Goal: Check status: Check status

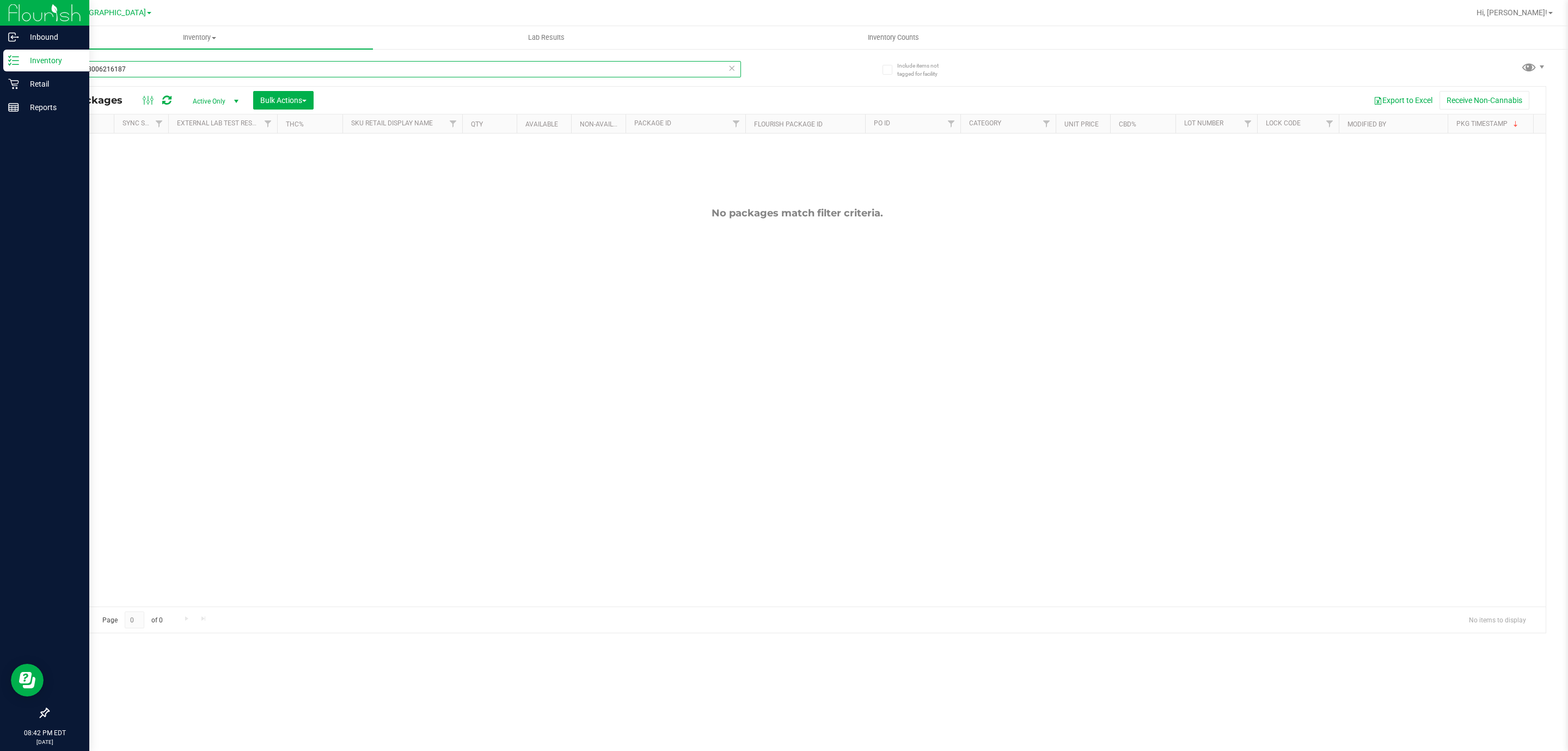
drag, startPoint x: 159, startPoint y: 69, endPoint x: 0, endPoint y: 68, distance: 159.0
click at [0, 68] on div "Inbound Inventory Retail Reports 08:42 PM EDT [DATE] 08/18 [GEOGRAPHIC_DATA] WC…" at bounding box center [784, 375] width 1568 height 751
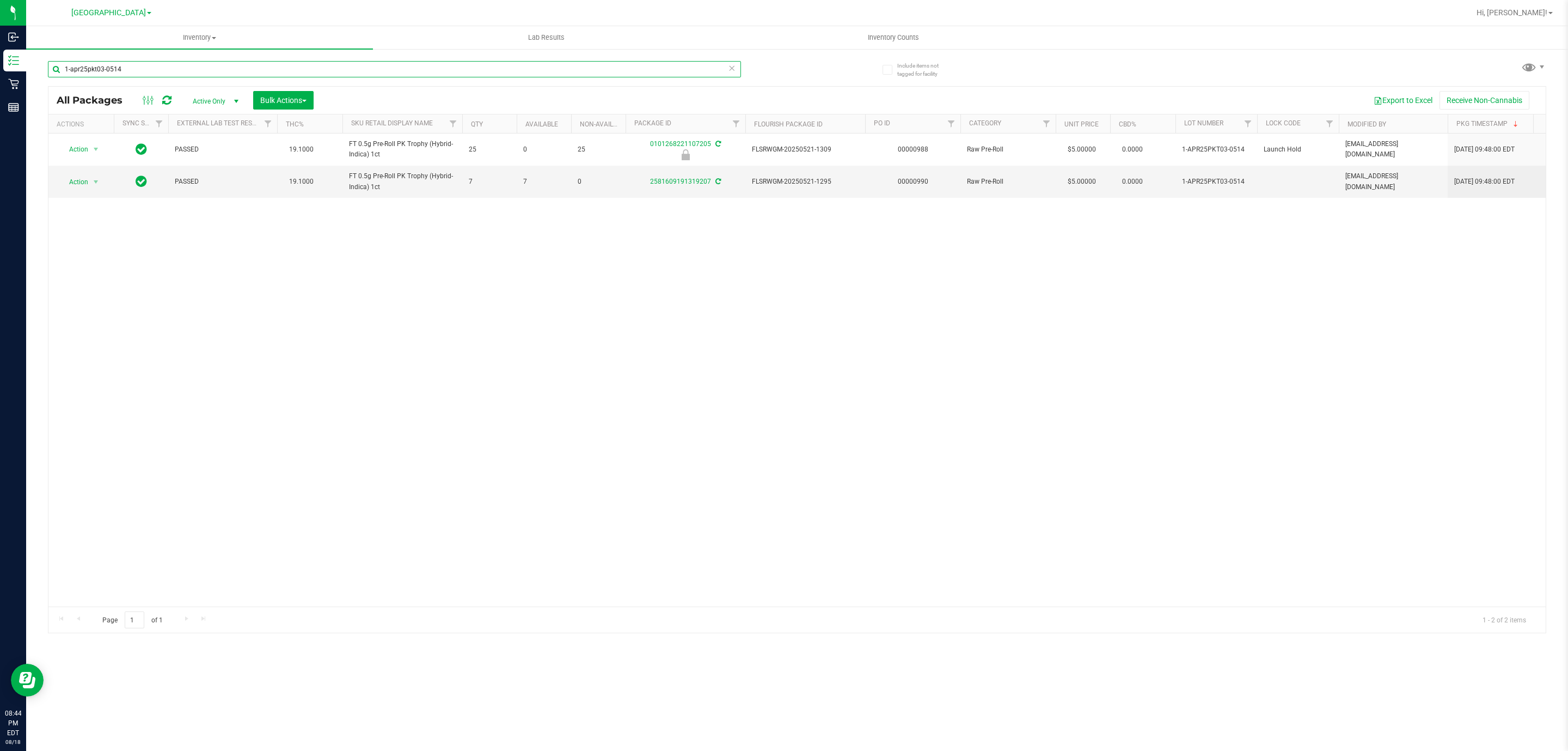
click at [207, 62] on input "1-apr25pkt03-0514" at bounding box center [394, 69] width 693 height 16
type input "dot"
click at [79, 184] on span "Action" at bounding box center [74, 182] width 30 height 15
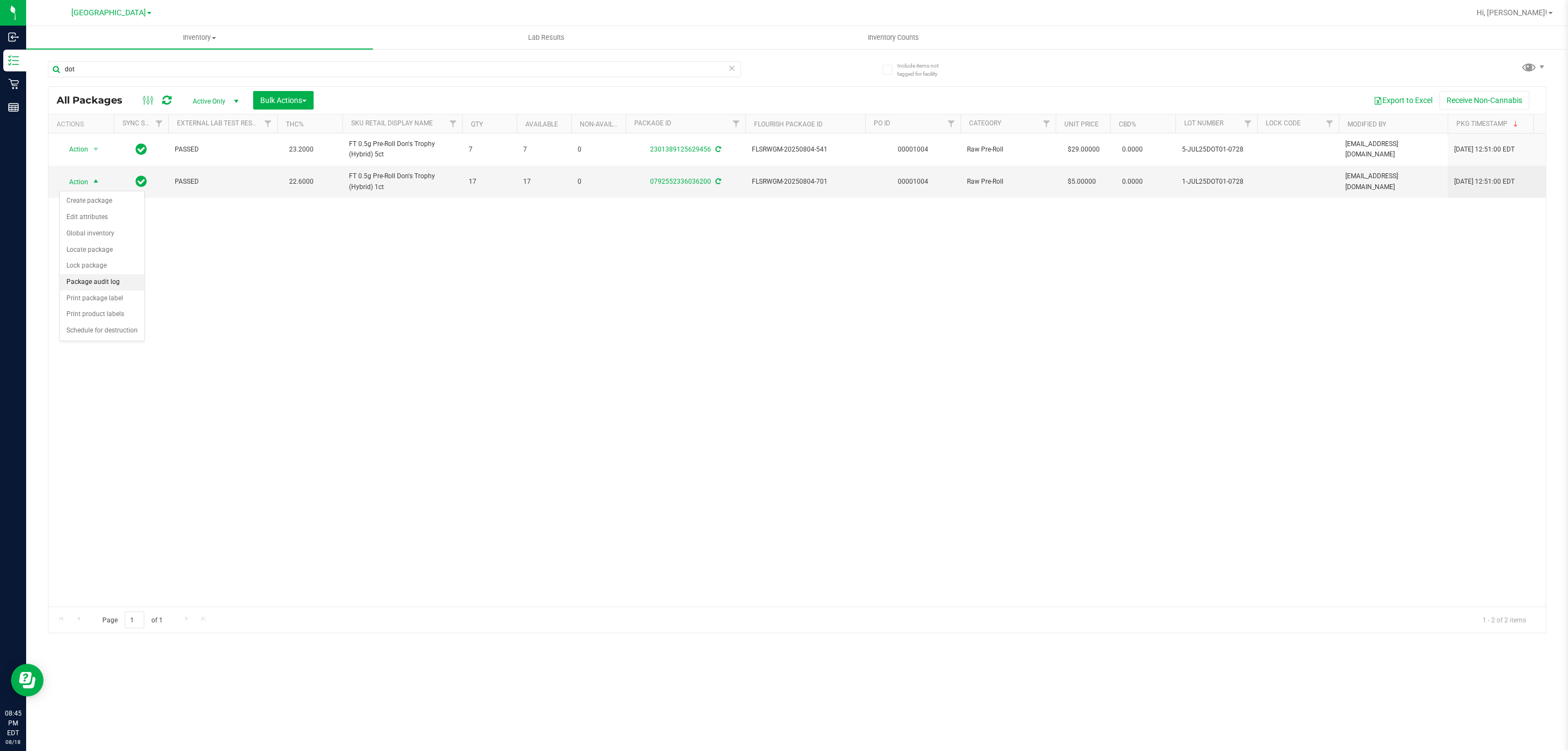
click at [100, 284] on li "Package audit log" at bounding box center [102, 282] width 84 height 16
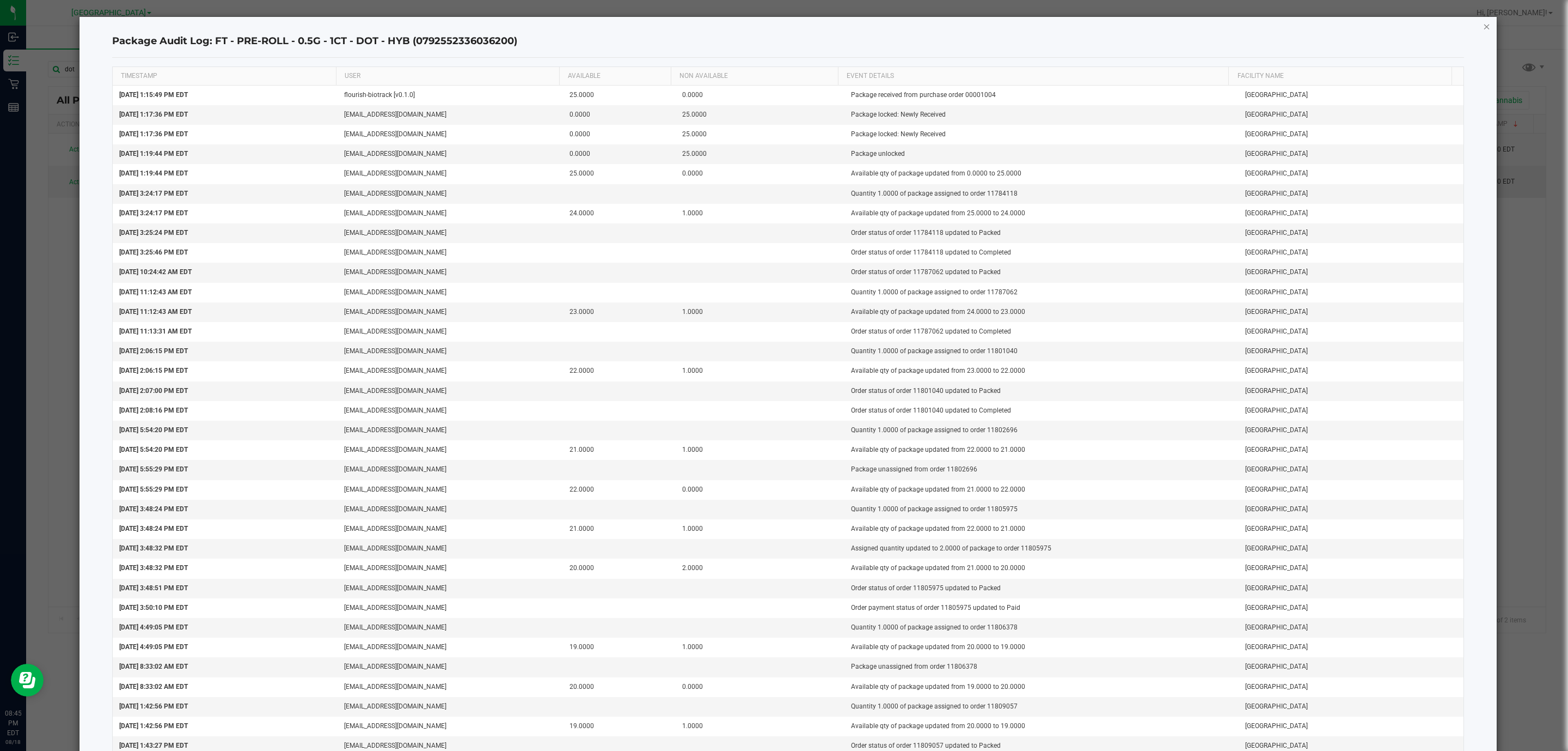
click at [1483, 26] on icon "button" at bounding box center [1487, 26] width 8 height 13
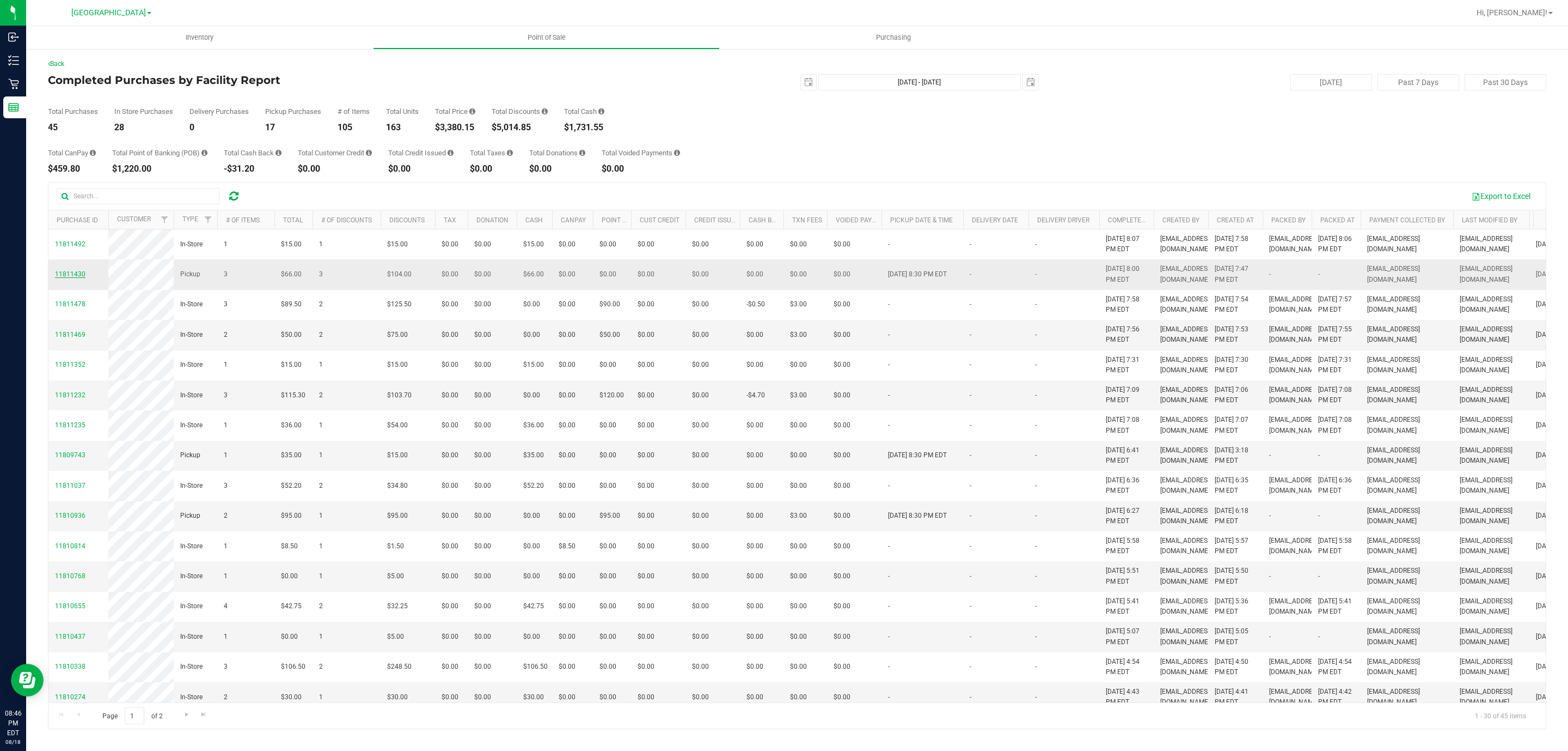
click at [68, 278] on span "11811430" at bounding box center [70, 274] width 30 height 8
